Goal: Task Accomplishment & Management: Manage account settings

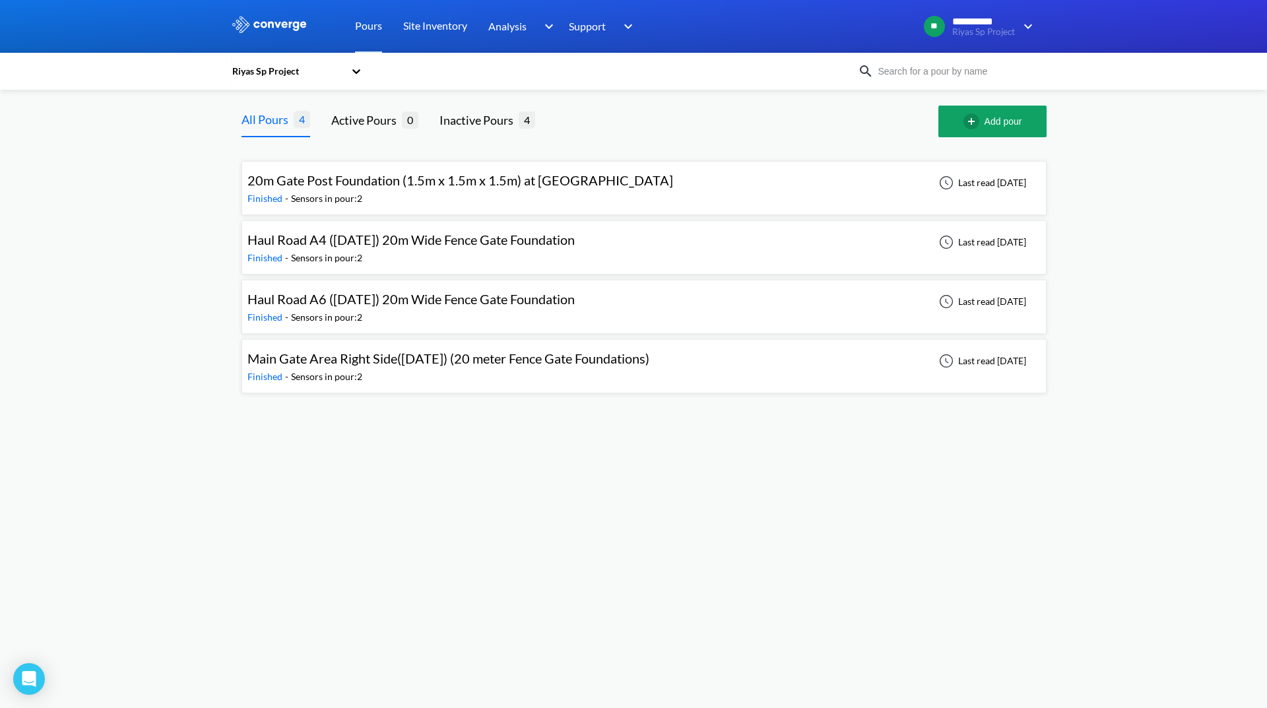
click at [262, 72] on div "Riyas Sp Project" at bounding box center [287, 71] width 113 height 15
click at [810, 200] on div "20m Gate Post Foundation (1.5m x 1.5m x 1.5m) at [GEOGRAPHIC_DATA] A2 Finished …" at bounding box center [643, 188] width 793 height 42
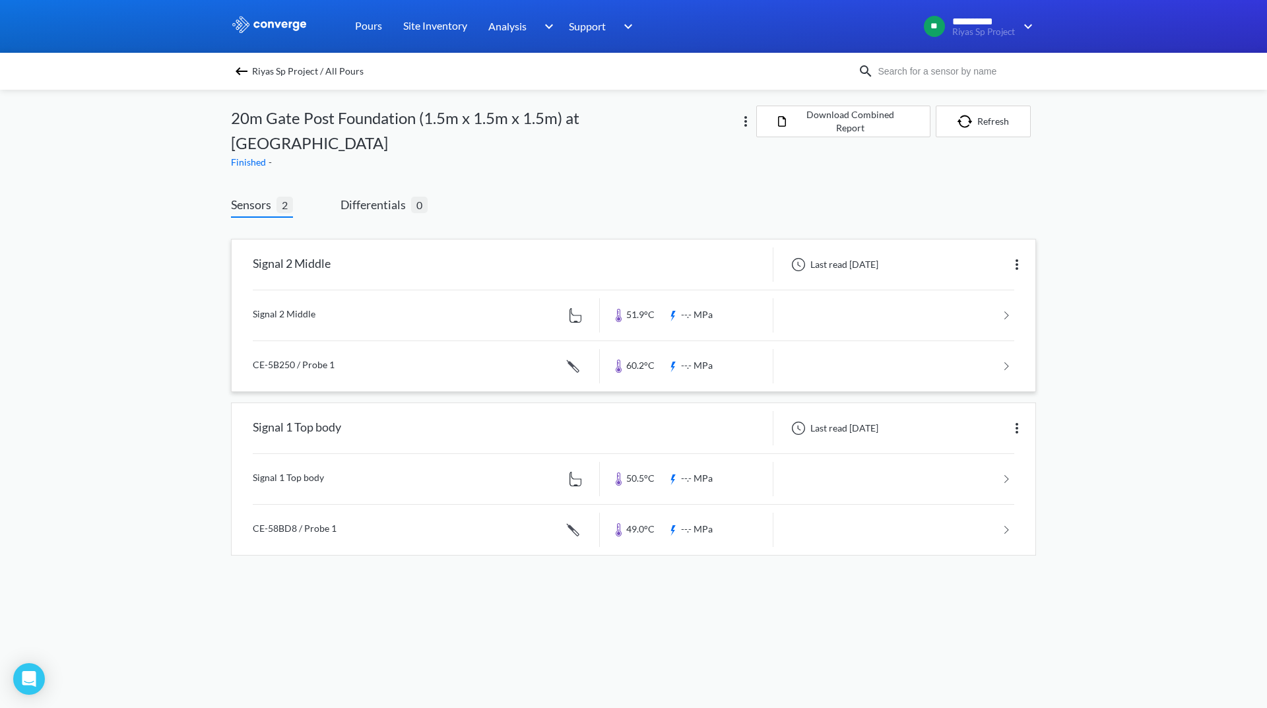
click at [917, 290] on link at bounding box center [633, 315] width 761 height 50
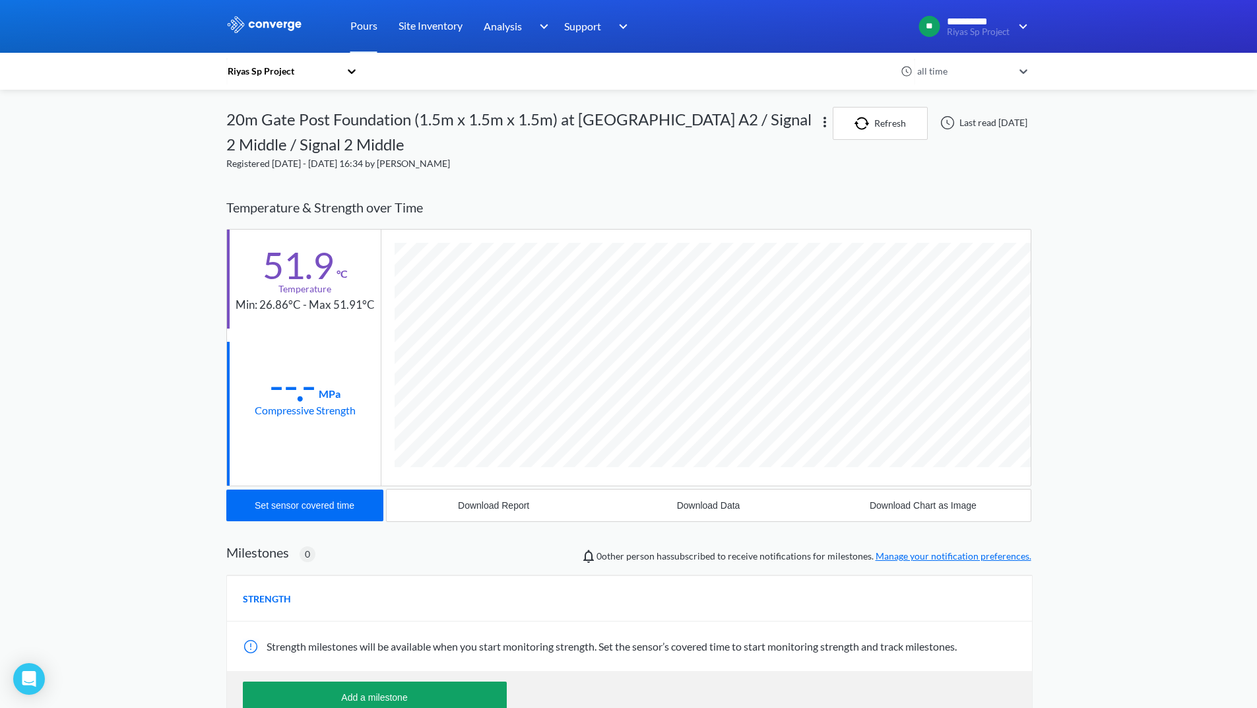
scroll to position [726, 805]
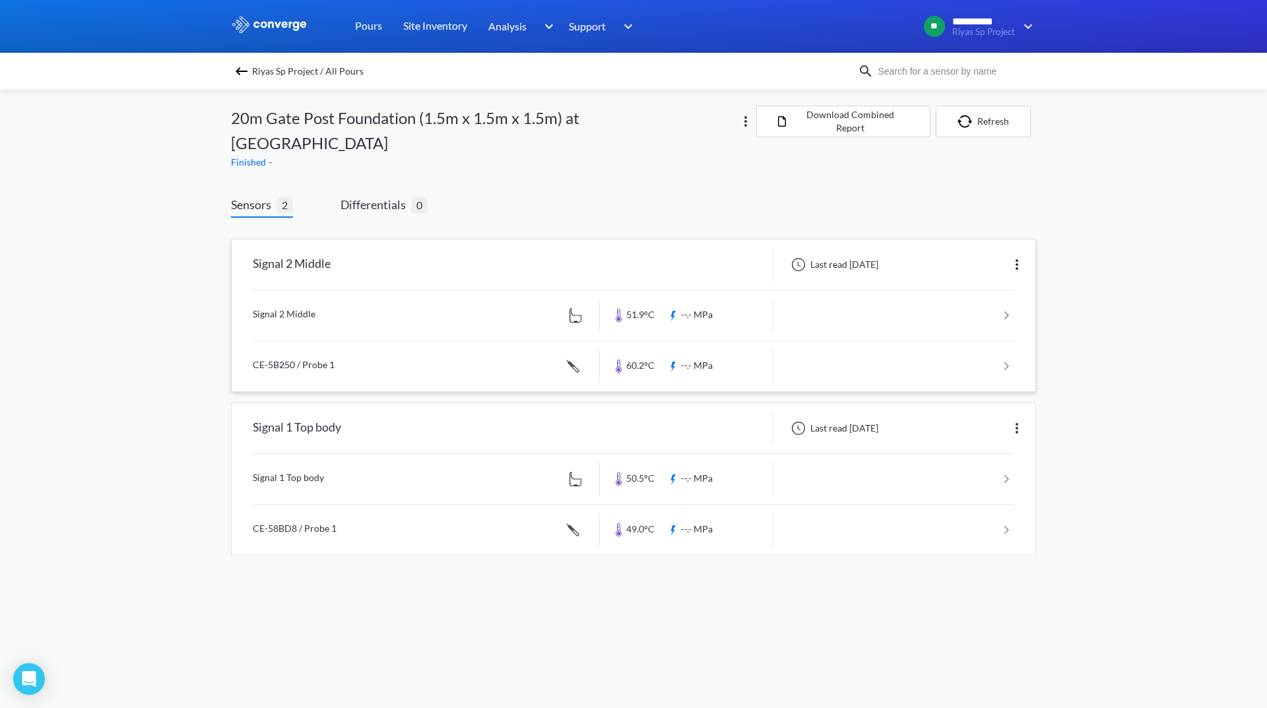
click at [1016, 257] on img at bounding box center [1017, 265] width 16 height 16
click at [969, 252] on div "Edit" at bounding box center [982, 264] width 84 height 25
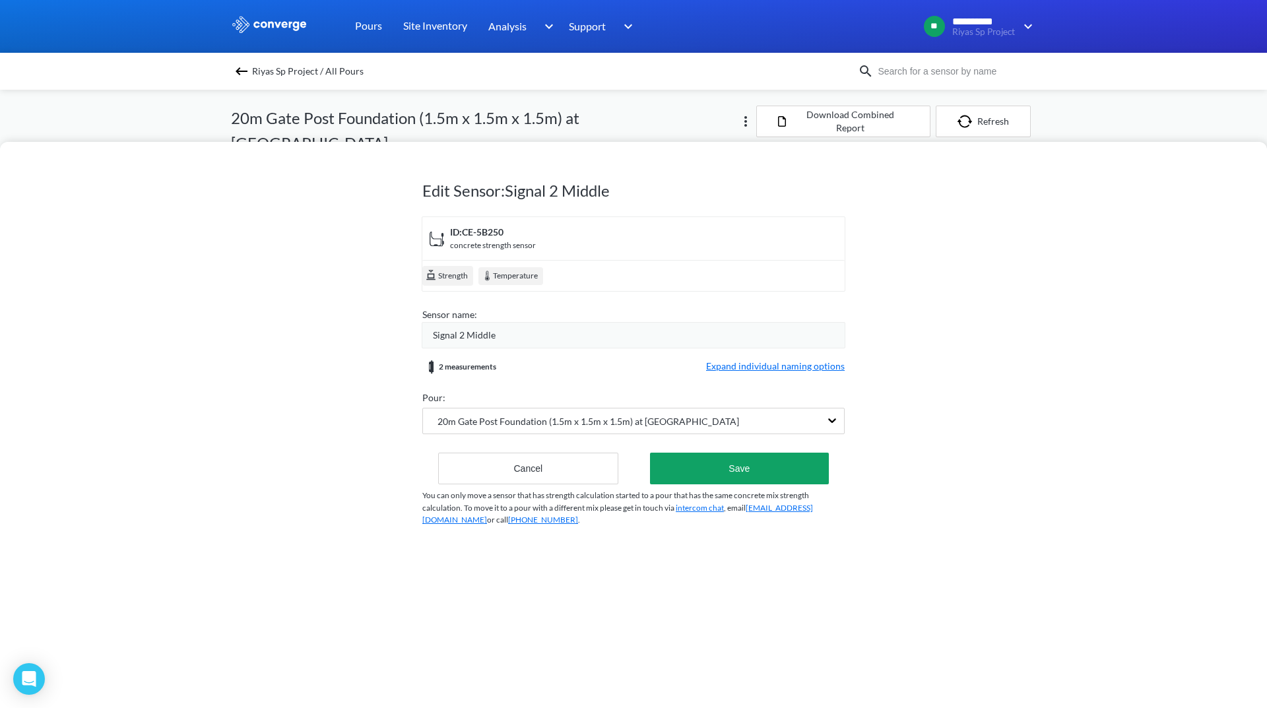
click at [713, 370] on span "Expand individual naming options" at bounding box center [775, 367] width 139 height 16
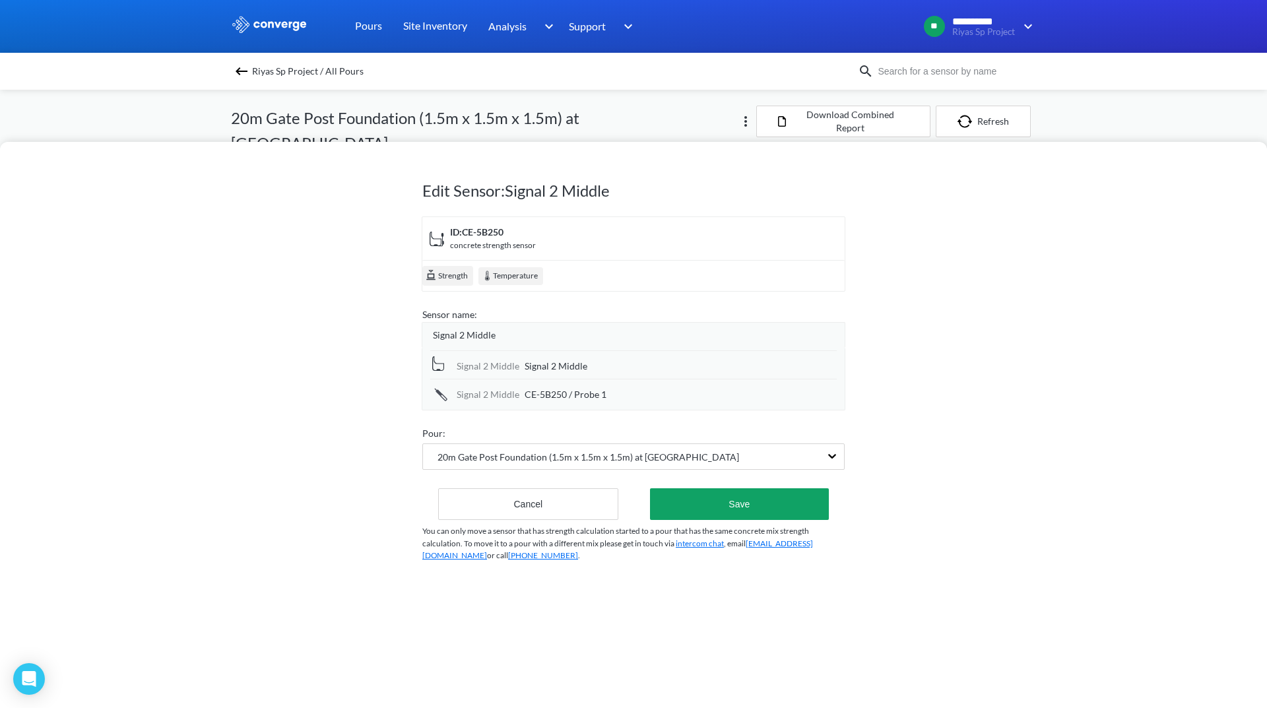
drag, startPoint x: 580, startPoint y: 366, endPoint x: 515, endPoint y: 366, distance: 65.3
click at [515, 366] on div "Signal 2 Middle Signal 2 Middle" at bounding box center [633, 364] width 406 height 28
click at [577, 362] on span "Signal 2 Middle" at bounding box center [556, 366] width 63 height 15
drag, startPoint x: 593, startPoint y: 366, endPoint x: 505, endPoint y: 366, distance: 87.8
click at [505, 366] on div "Signal 2 Middle Signal 2 Middle" at bounding box center [633, 365] width 406 height 30
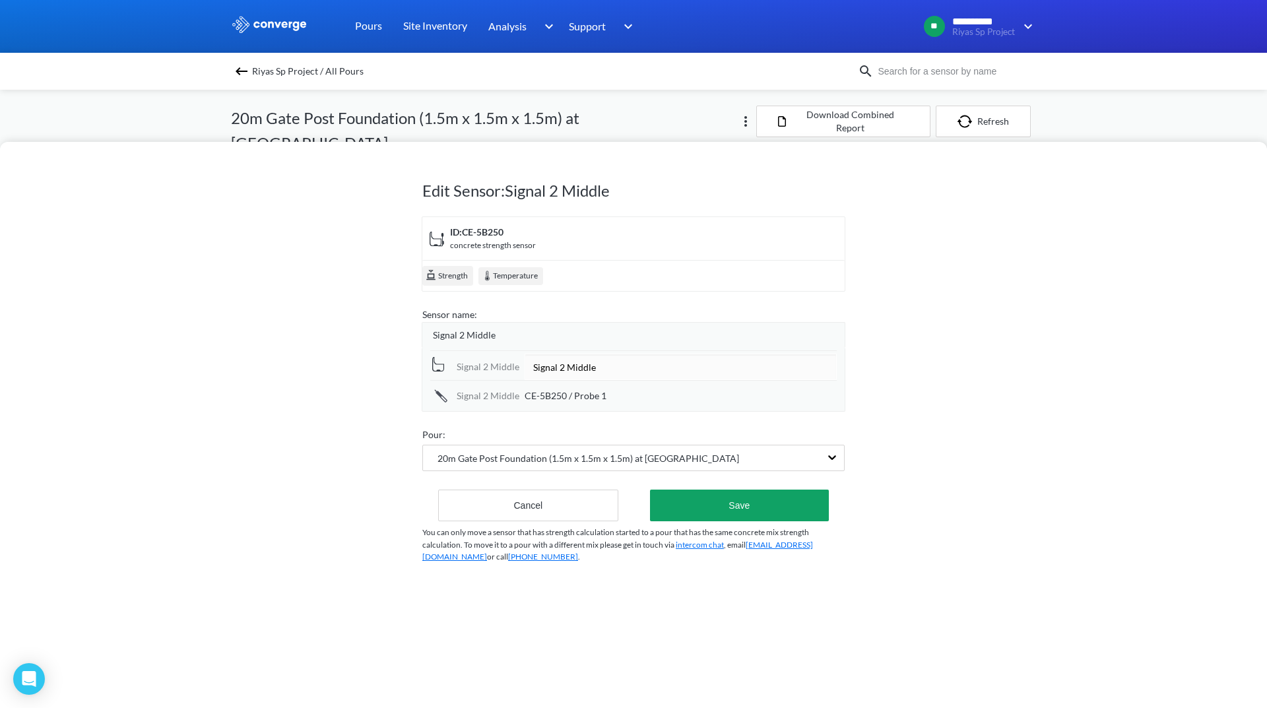
type input "?"
type input "/Body Level"
drag, startPoint x: 592, startPoint y: 373, endPoint x: 513, endPoint y: 367, distance: 79.5
click at [513, 367] on div "Signal 2 Middle /Body Level" at bounding box center [633, 365] width 406 height 30
click at [629, 395] on div "CE-5B250 / Probe 1" at bounding box center [681, 394] width 312 height 15
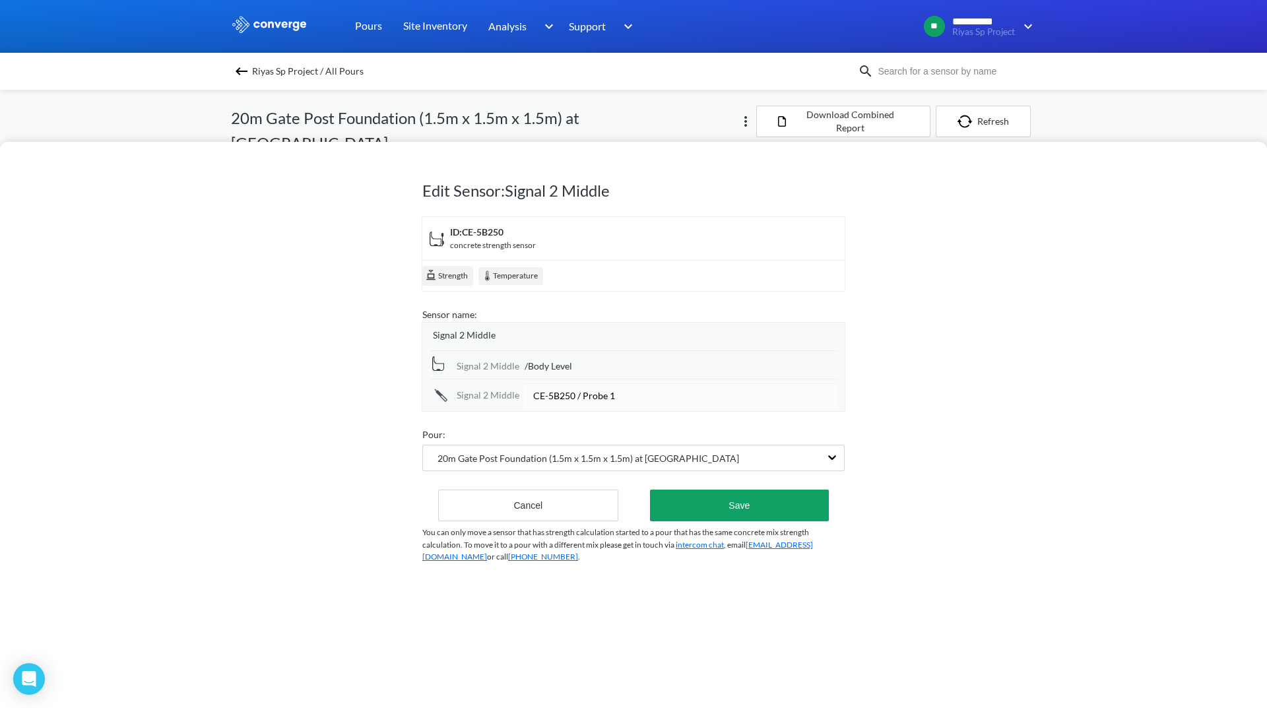
drag, startPoint x: 593, startPoint y: 396, endPoint x: 505, endPoint y: 392, distance: 87.2
click at [505, 392] on div "Signal 2 Middle CE-5B250 / Probe 1" at bounding box center [633, 394] width 406 height 30
type input "/Probe Level"
click at [614, 412] on form "ID: CE-5B250 concrete strength sensor Strength Temperature Sensor name: Signal …" at bounding box center [633, 368] width 422 height 305
click at [738, 507] on button "Save" at bounding box center [739, 504] width 179 height 32
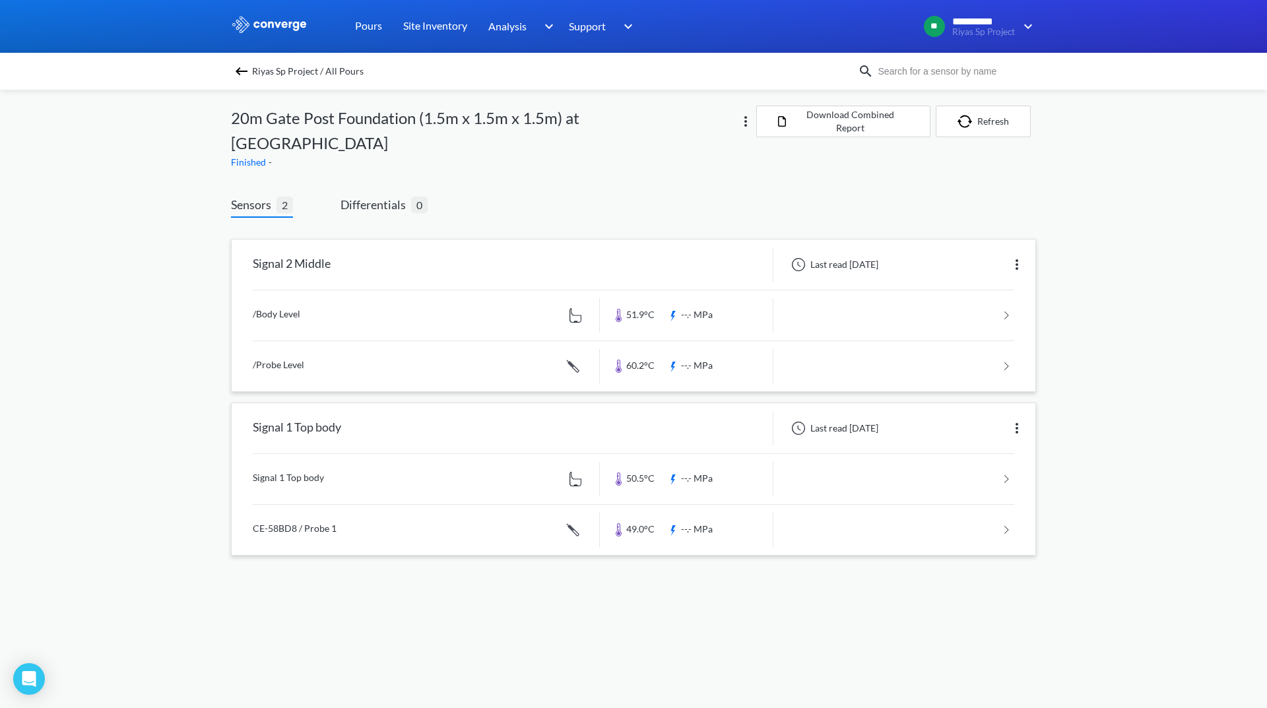
click at [1021, 420] on img at bounding box center [1017, 428] width 16 height 16
click at [977, 416] on div "Edit" at bounding box center [982, 428] width 84 height 25
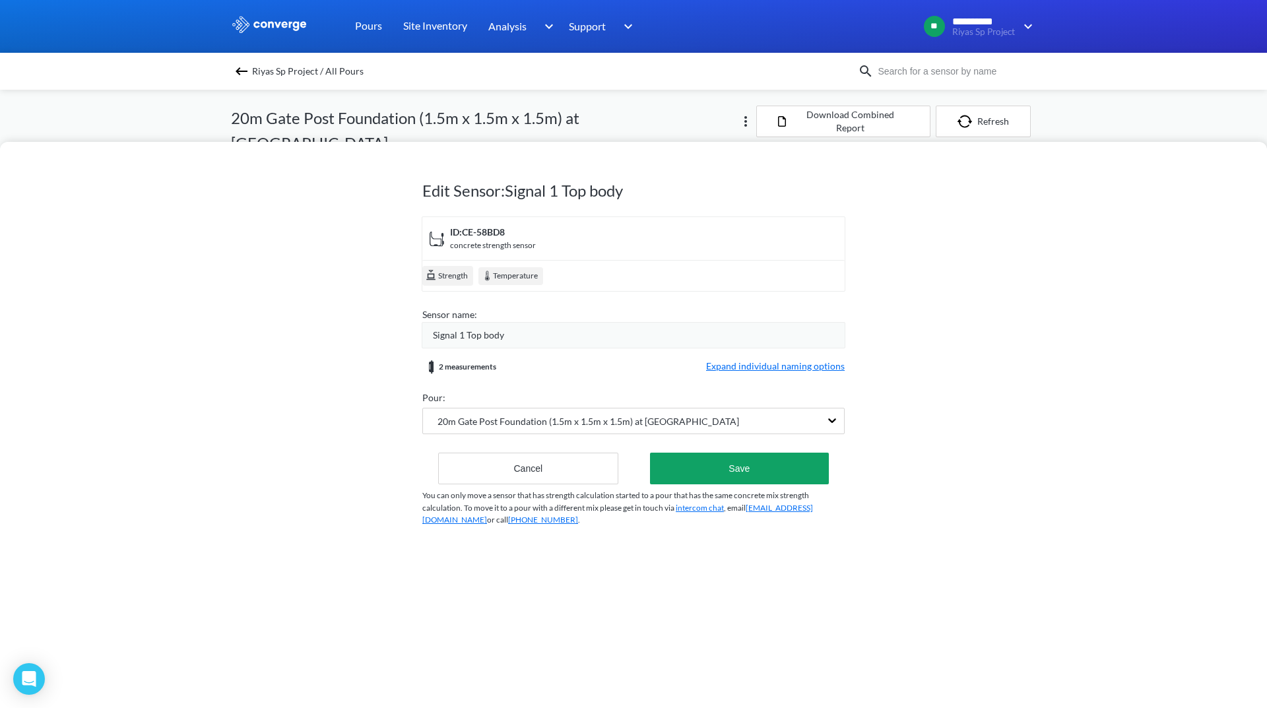
click at [730, 362] on span "Expand individual naming options" at bounding box center [775, 367] width 139 height 16
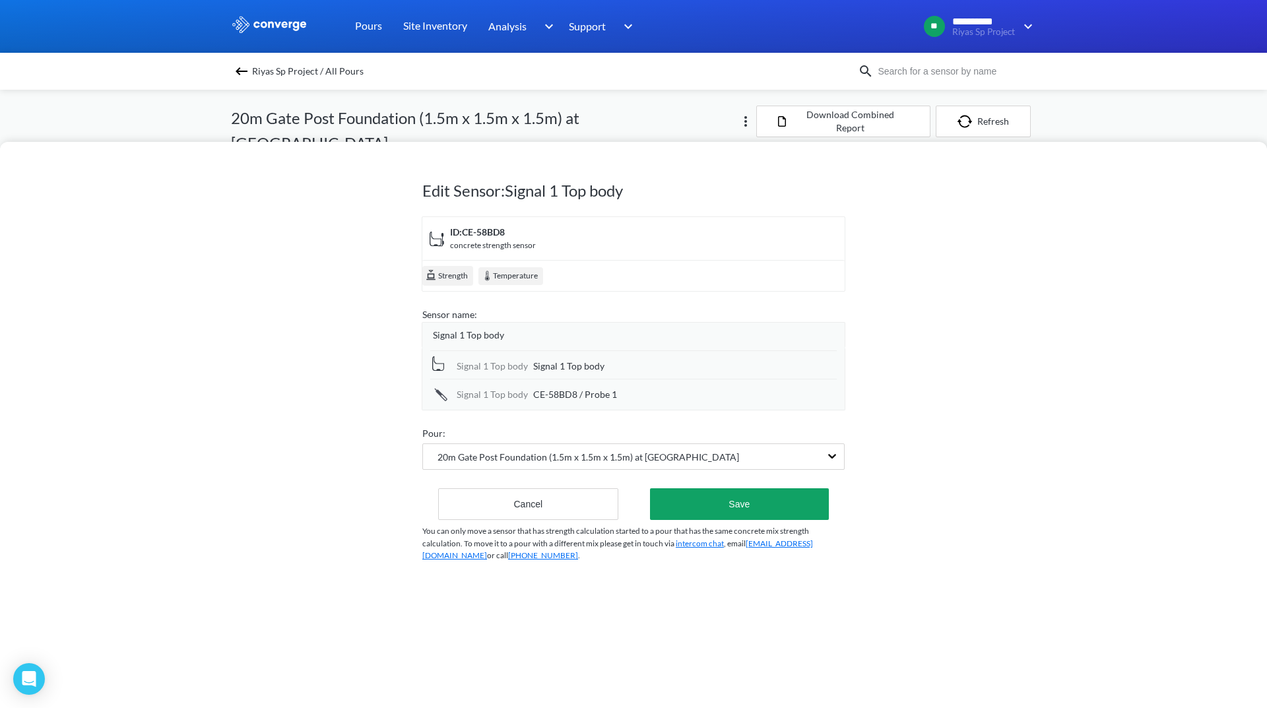
click at [505, 335] on div "Signal 1 Top body" at bounding box center [639, 335] width 412 height 15
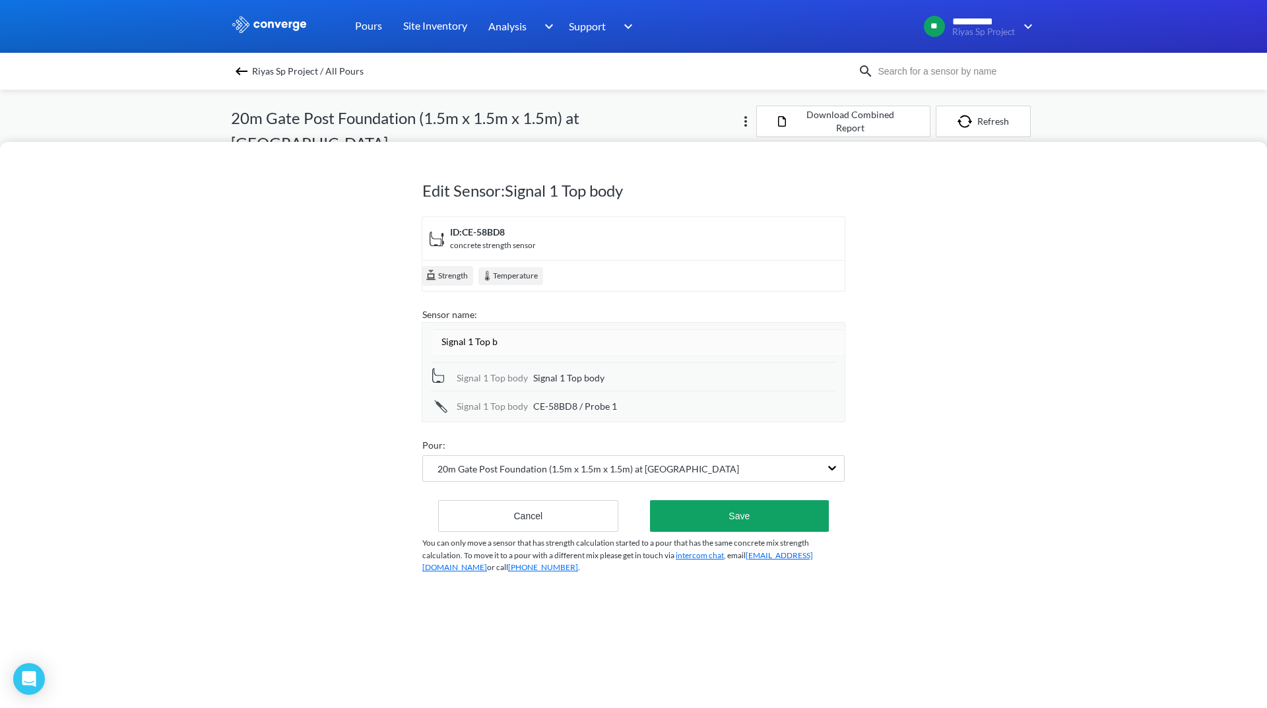
type input "Signal 1 Top"
click at [597, 376] on div "Signal 1 Top body Signal 1 Top body" at bounding box center [633, 376] width 406 height 28
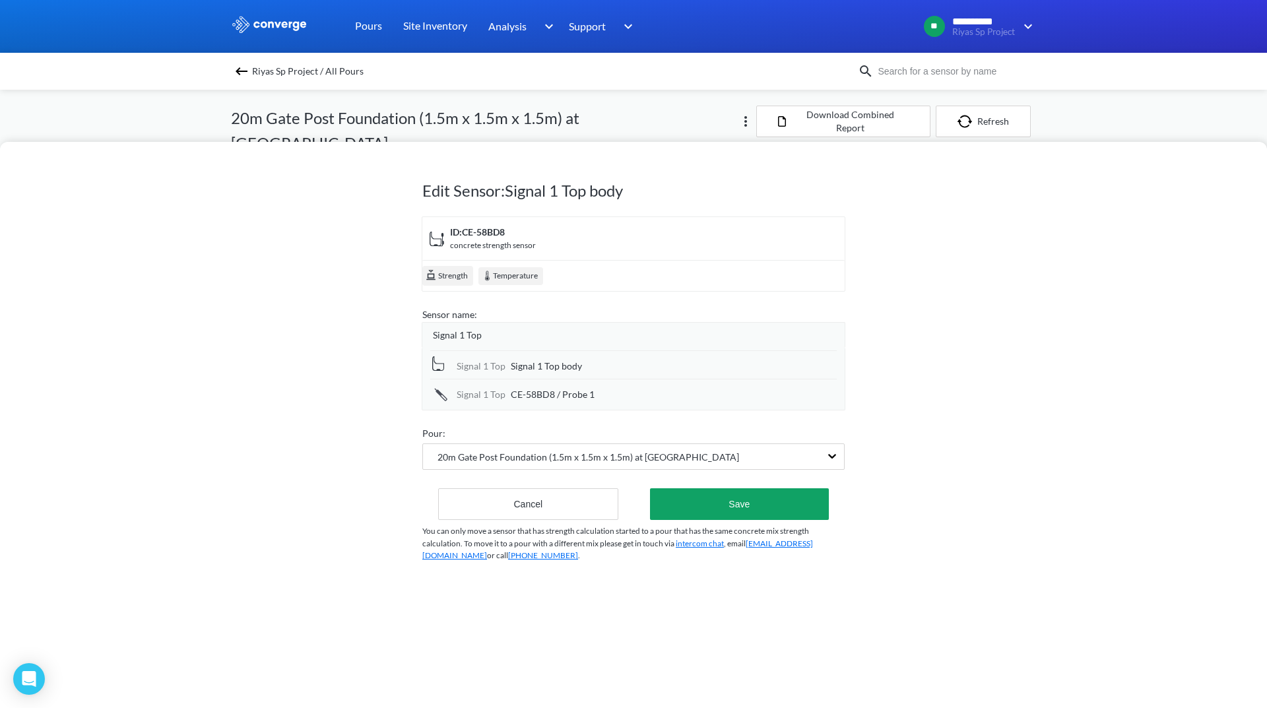
click at [592, 370] on div "Signal 1 Top body" at bounding box center [674, 366] width 326 height 15
drag, startPoint x: 592, startPoint y: 370, endPoint x: 484, endPoint y: 365, distance: 107.7
click at [484, 365] on div "Signal 1 Top Signal 1 Top body" at bounding box center [633, 365] width 406 height 30
type input "/Body Level"
click at [616, 398] on div "CE-58BD8 / Probe 1" at bounding box center [674, 396] width 326 height 15
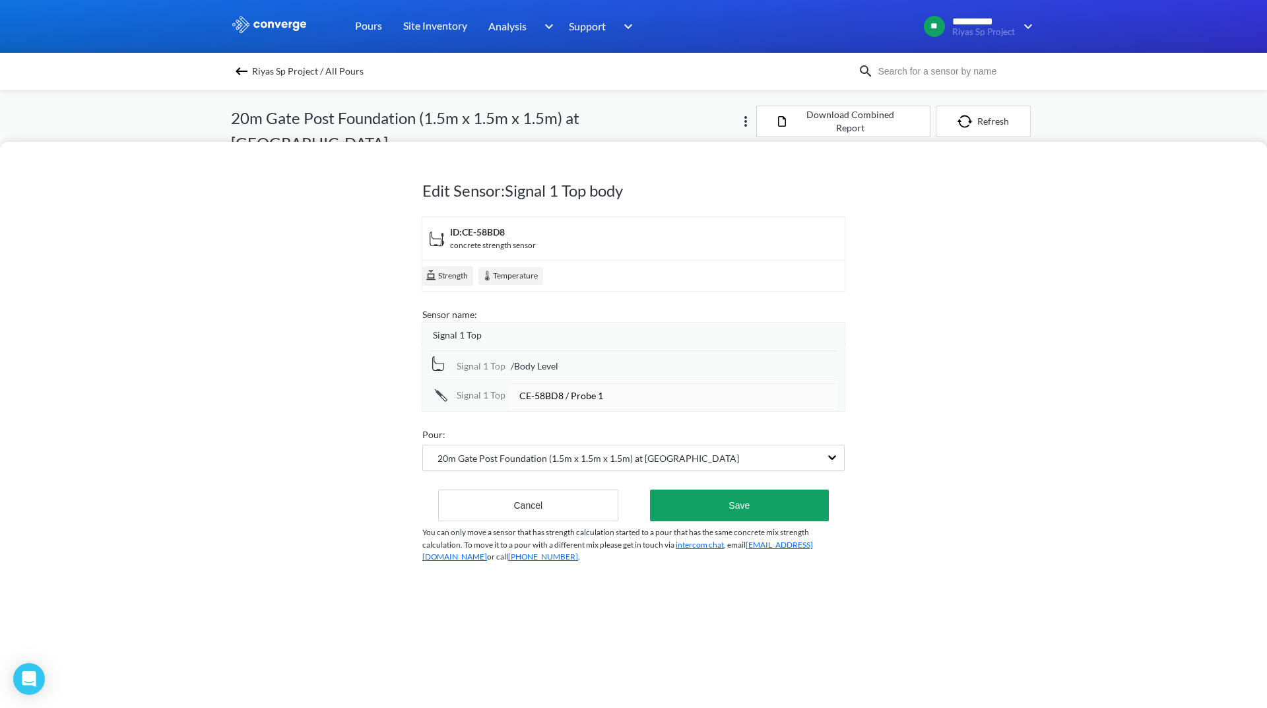
click at [610, 396] on input "CE-58BD8 / Probe 1" at bounding box center [674, 395] width 326 height 26
drag, startPoint x: 610, startPoint y: 396, endPoint x: 492, endPoint y: 412, distance: 119.9
click at [492, 412] on form "ID: CE-58BD8 concrete strength sensor Strength Temperature Sensor name: Signal …" at bounding box center [633, 368] width 422 height 305
type input "/Probe Level"
click at [573, 414] on form "ID: CE-58BD8 concrete strength sensor Strength Temperature Sensor name: Signal …" at bounding box center [633, 368] width 422 height 304
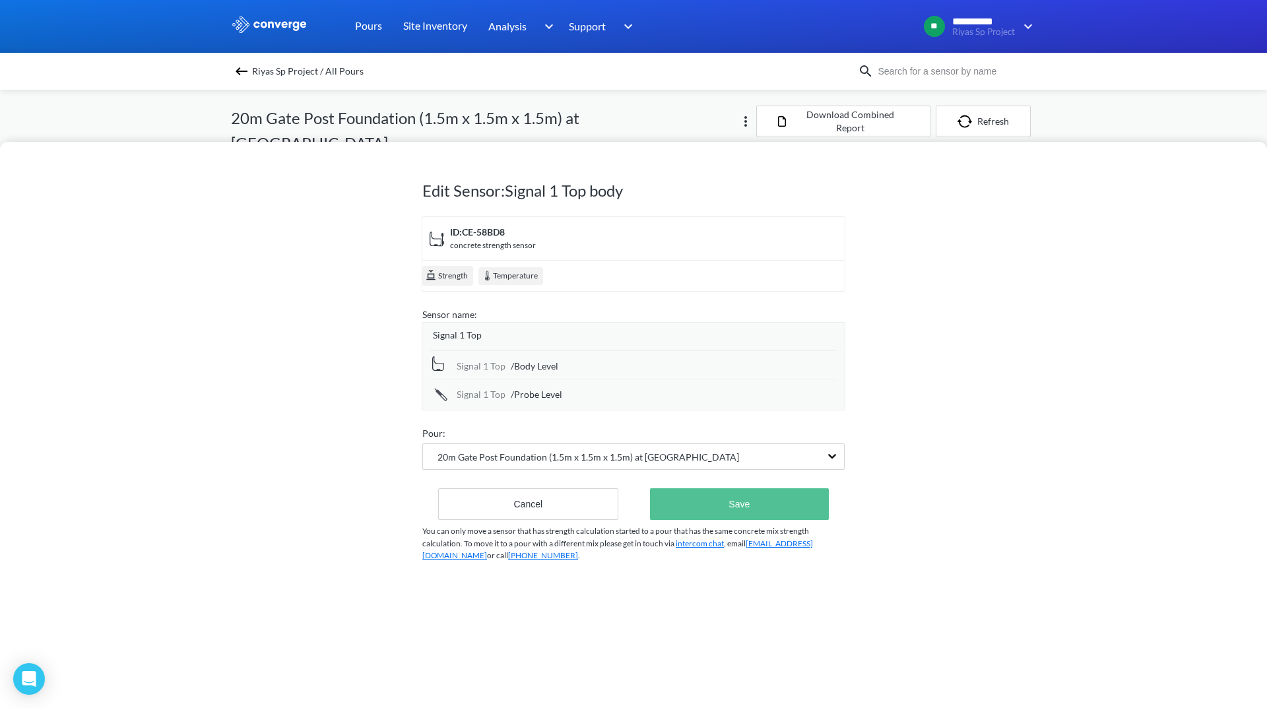
click at [697, 491] on button "Save" at bounding box center [739, 504] width 179 height 32
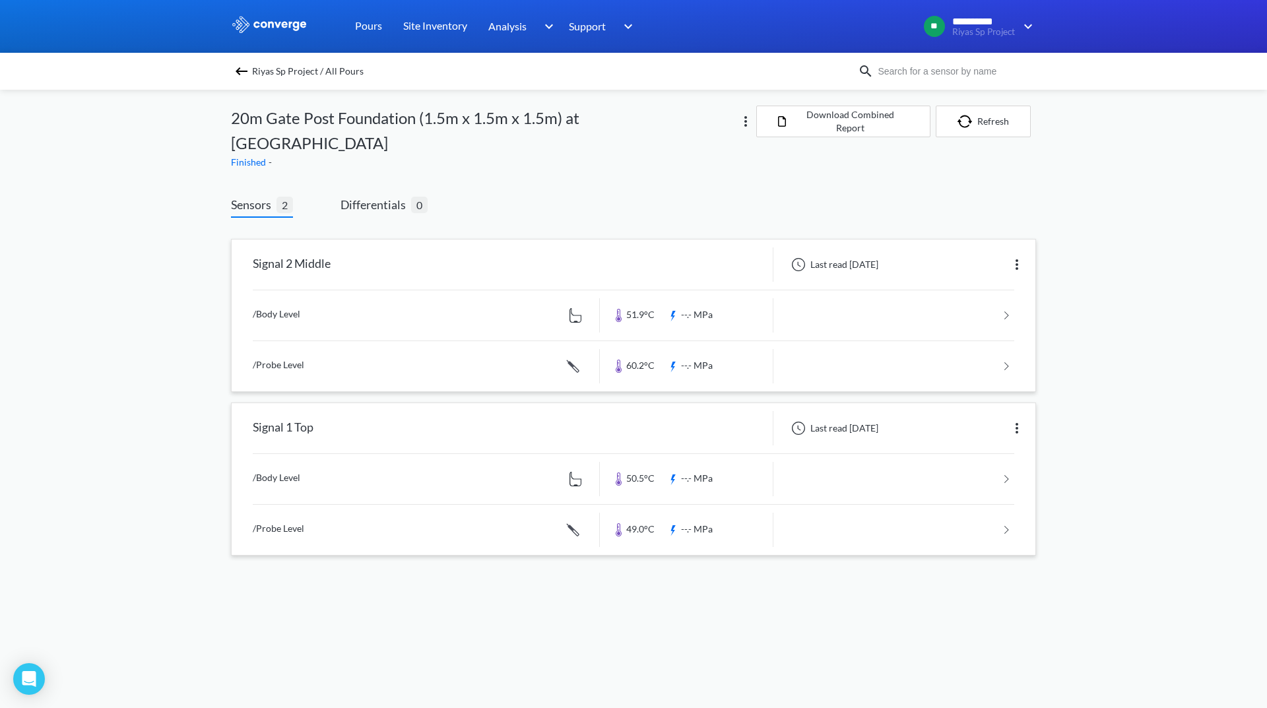
click at [931, 296] on link at bounding box center [633, 315] width 761 height 50
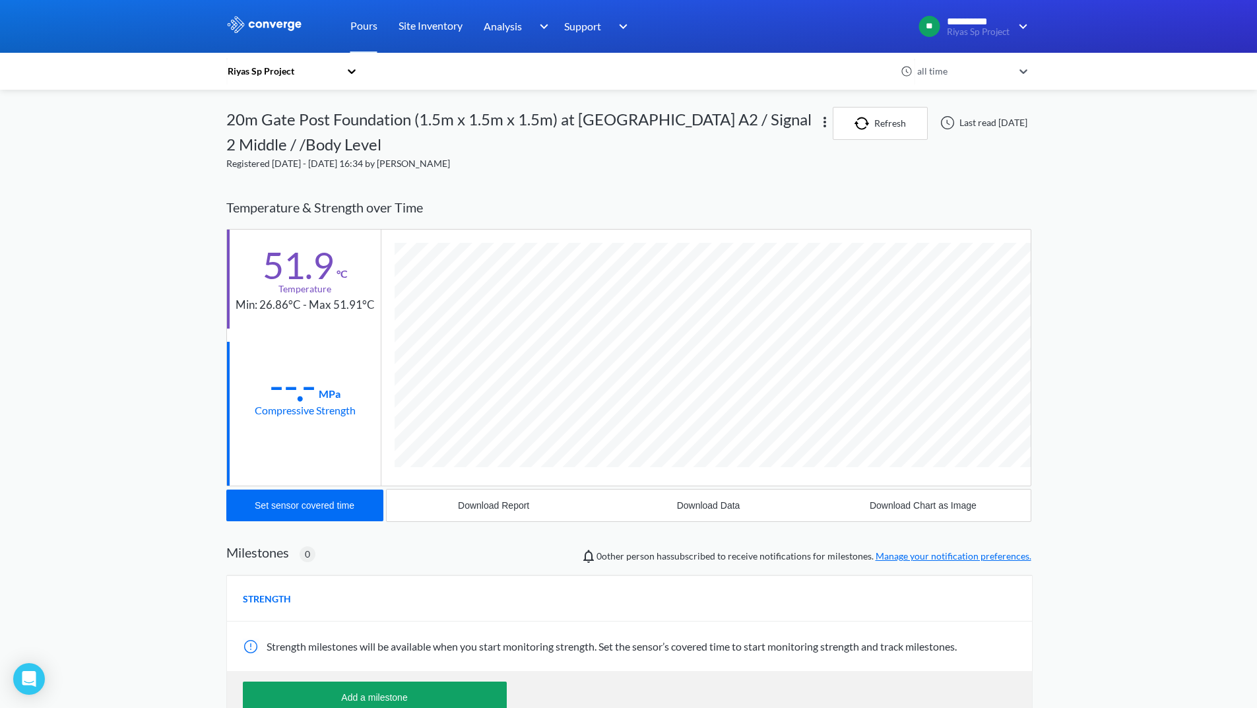
scroll to position [726, 805]
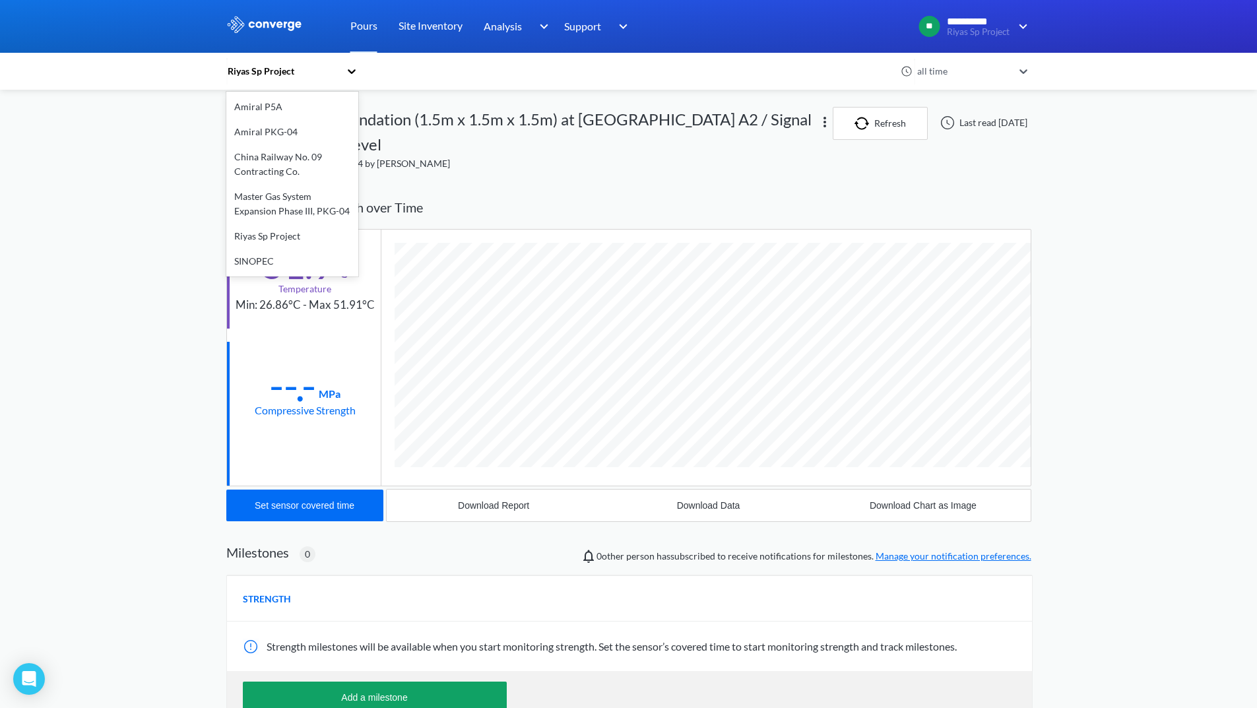
click at [356, 72] on icon at bounding box center [351, 71] width 13 height 13
click at [280, 235] on div "Riyas Sp Project" at bounding box center [292, 236] width 132 height 25
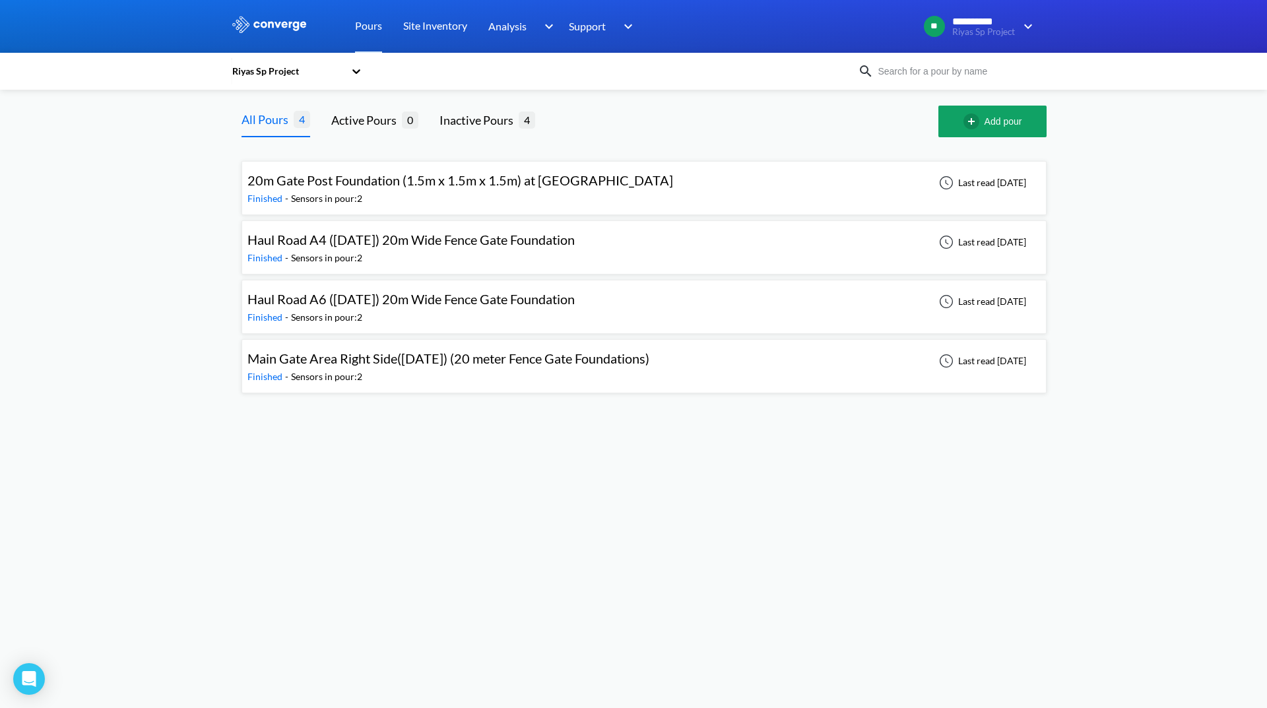
click at [744, 195] on div "20m Gate Post Foundation (1.5m x 1.5m x 1.5m) at [GEOGRAPHIC_DATA] A2 Finished …" at bounding box center [643, 188] width 793 height 42
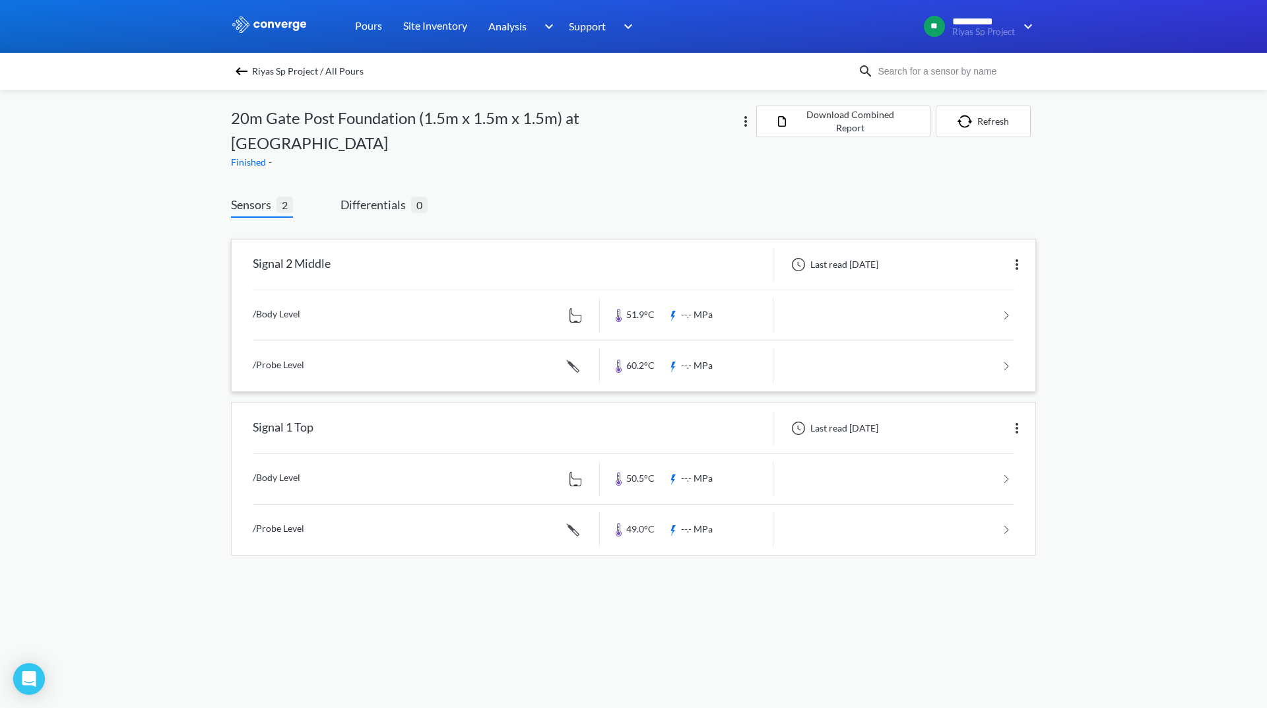
click at [923, 304] on link at bounding box center [633, 315] width 761 height 50
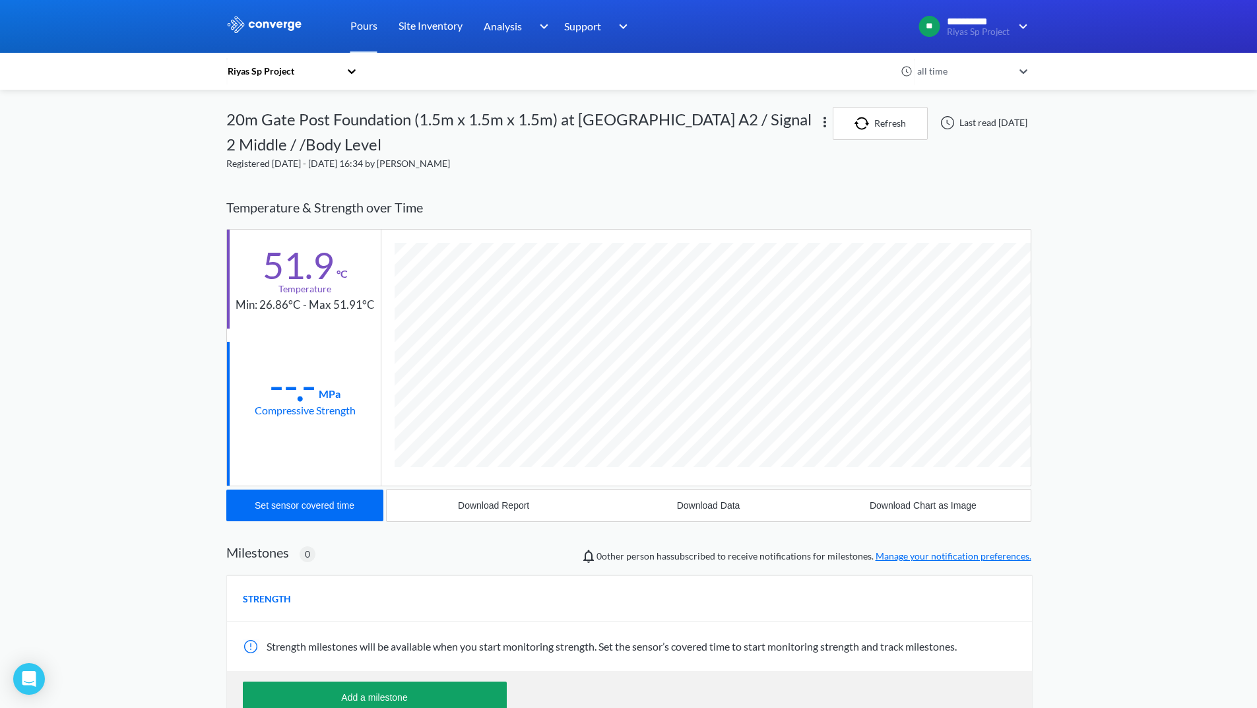
scroll to position [726, 805]
drag, startPoint x: 1251, startPoint y: 1, endPoint x: 497, endPoint y: 509, distance: 909.0
click at [497, 509] on div "Download Report" at bounding box center [493, 505] width 71 height 11
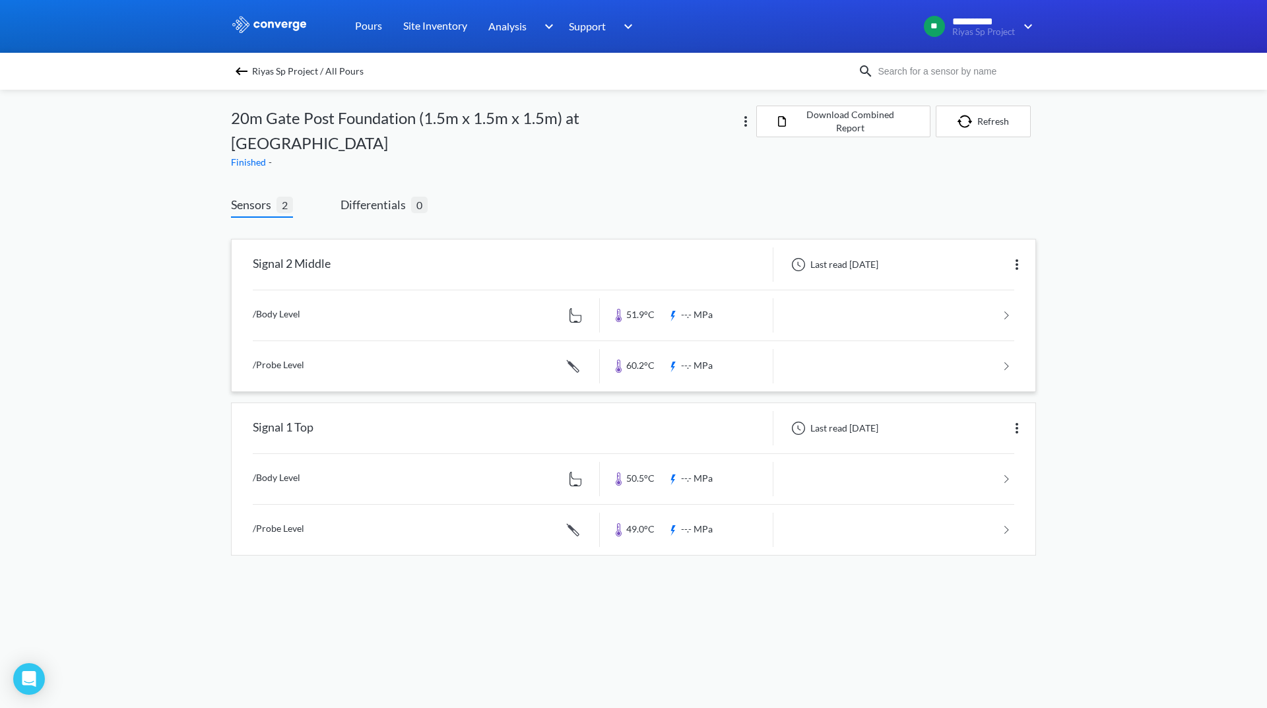
click at [941, 347] on link at bounding box center [633, 366] width 761 height 50
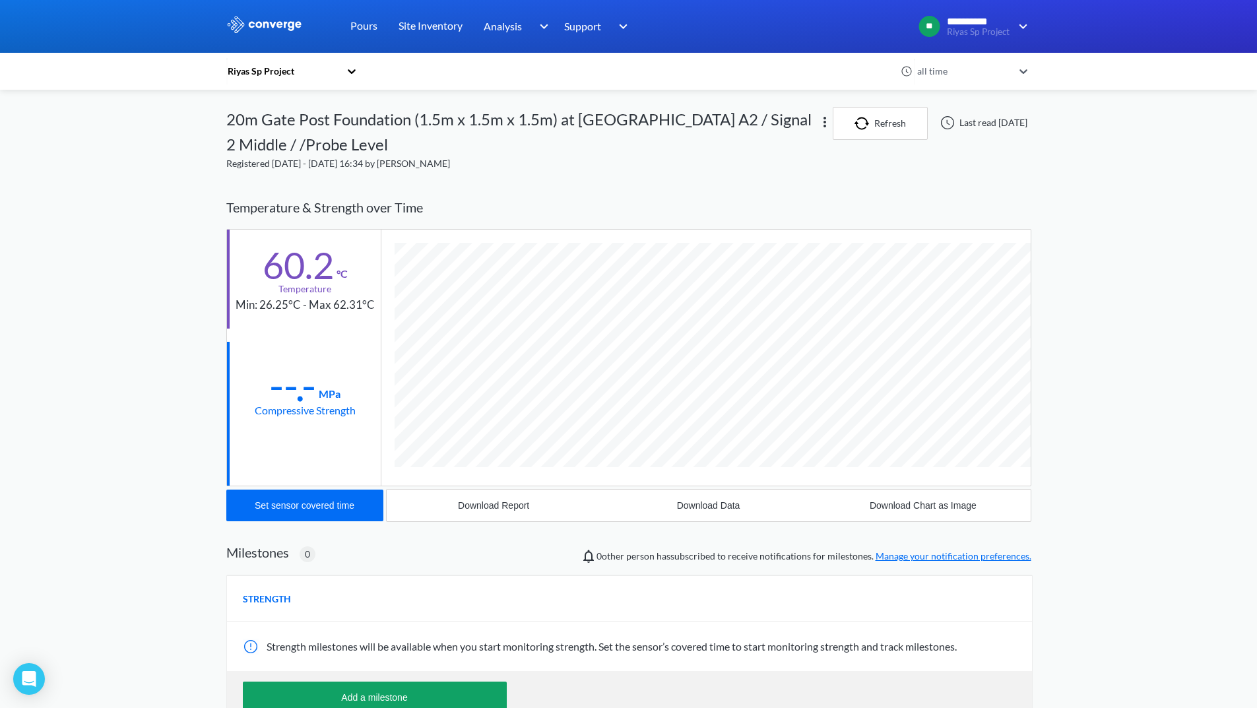
scroll to position [752, 805]
click at [482, 498] on button "Download Report" at bounding box center [494, 506] width 214 height 32
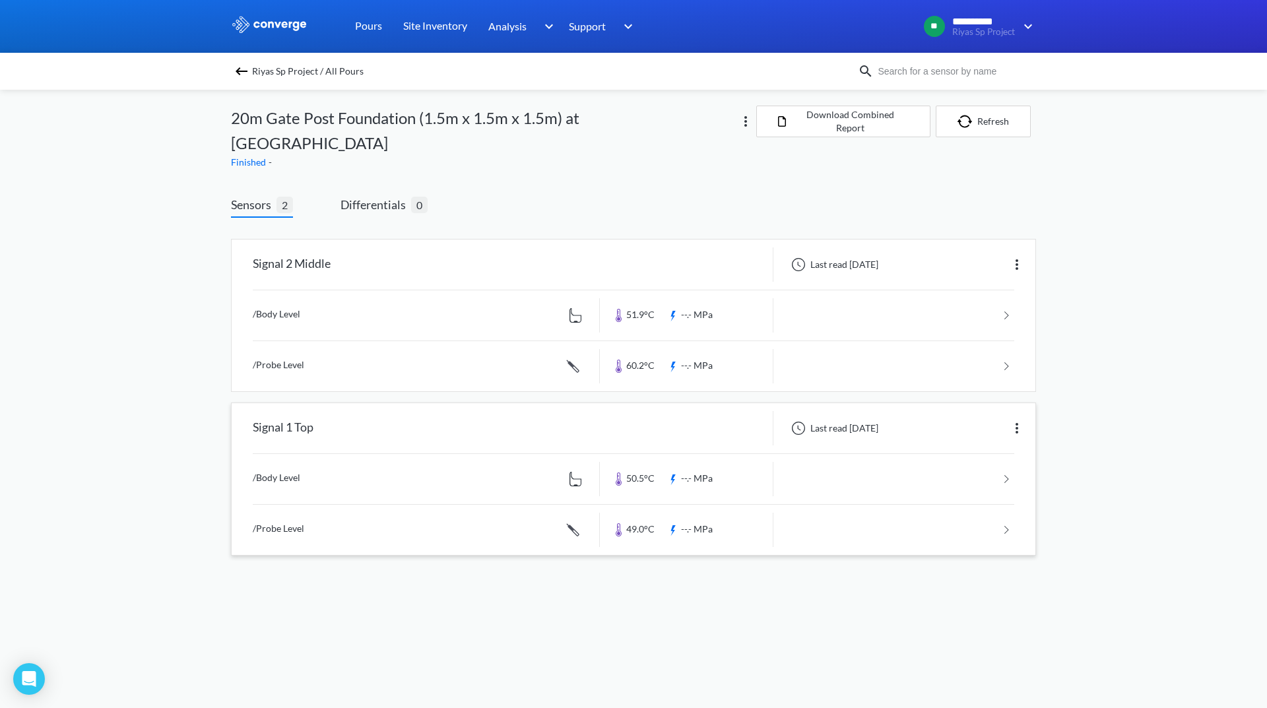
click at [943, 459] on link at bounding box center [633, 479] width 761 height 50
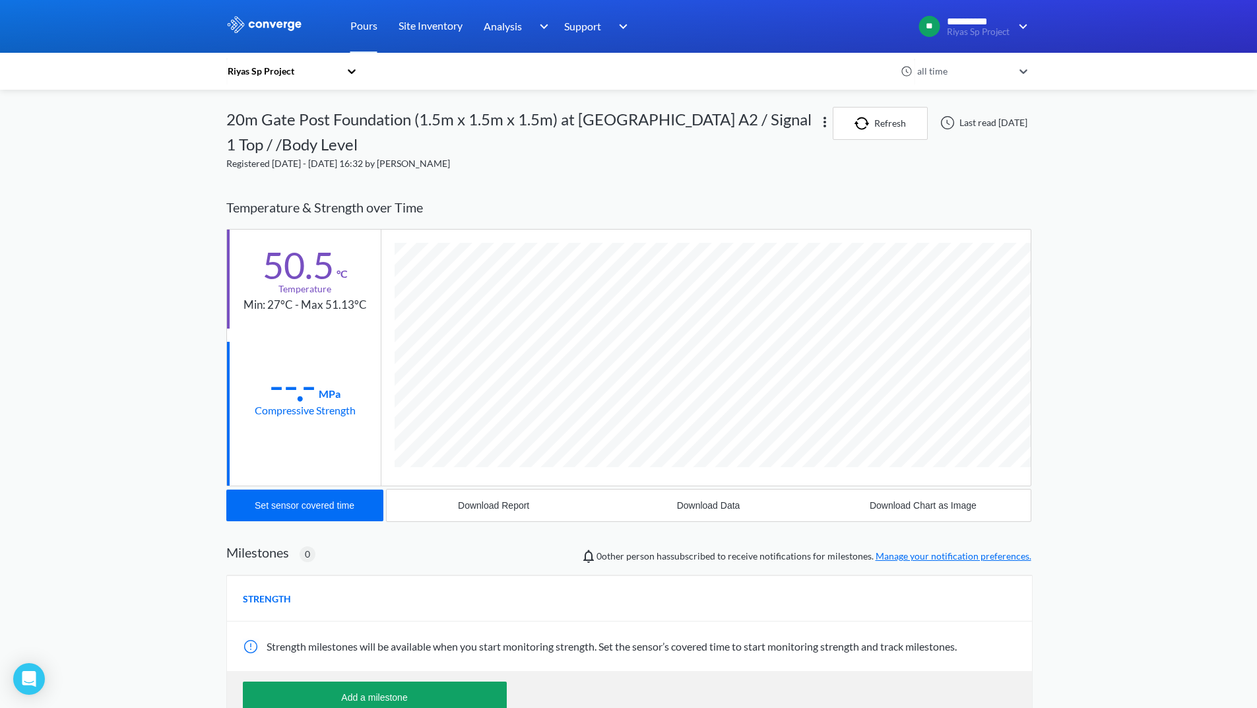
scroll to position [726, 805]
click at [494, 500] on div "Download Report" at bounding box center [493, 505] width 71 height 11
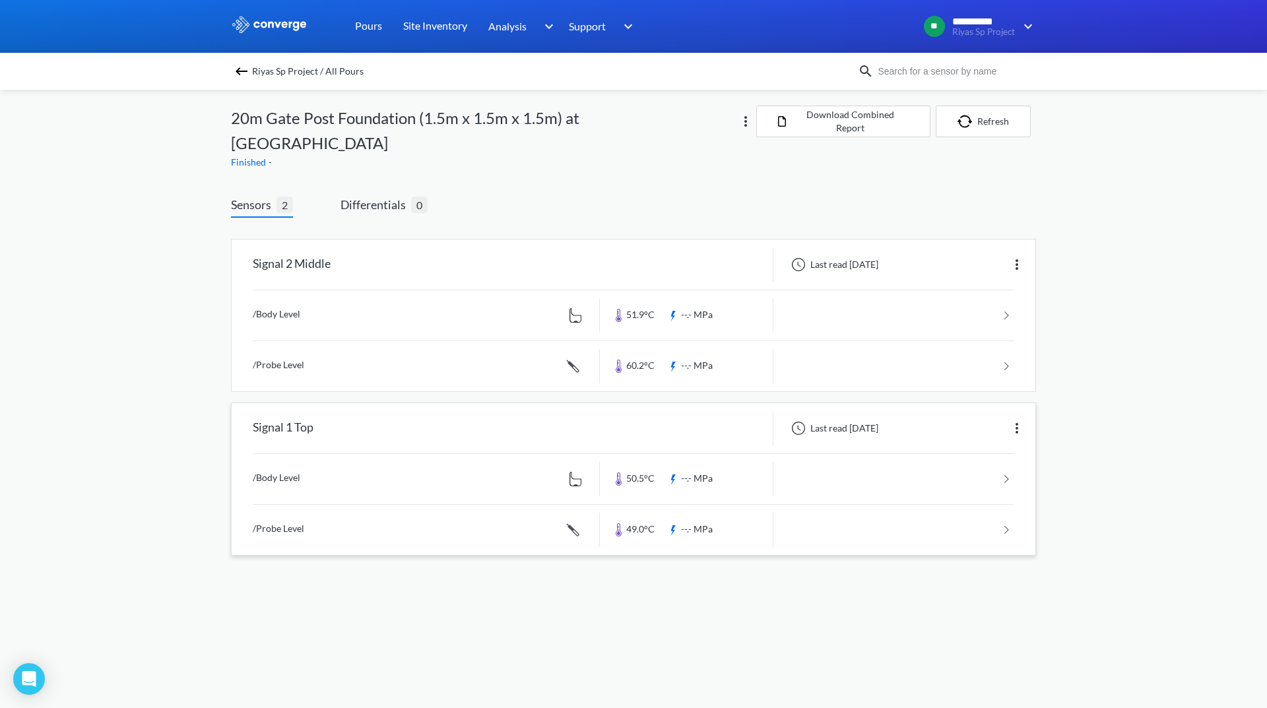
click at [839, 517] on link at bounding box center [633, 530] width 761 height 50
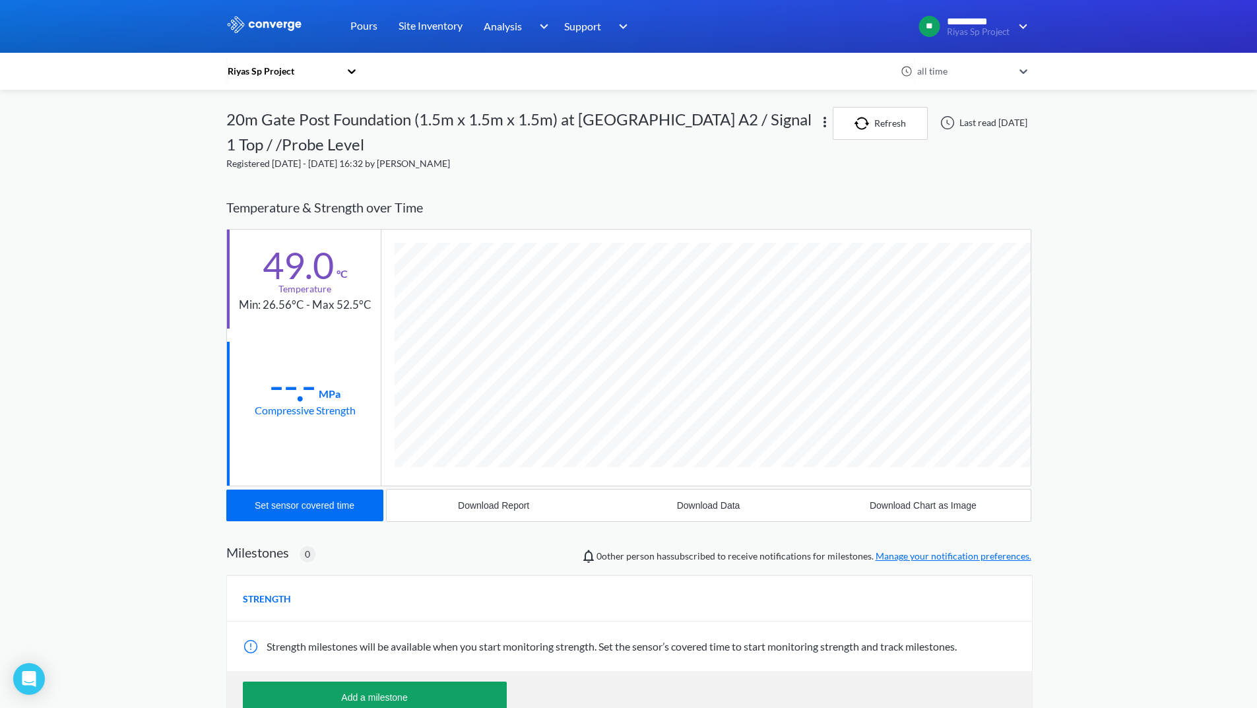
scroll to position [752, 805]
click at [519, 500] on div "Download Report" at bounding box center [493, 505] width 71 height 11
